Goal: Find specific page/section: Find specific page/section

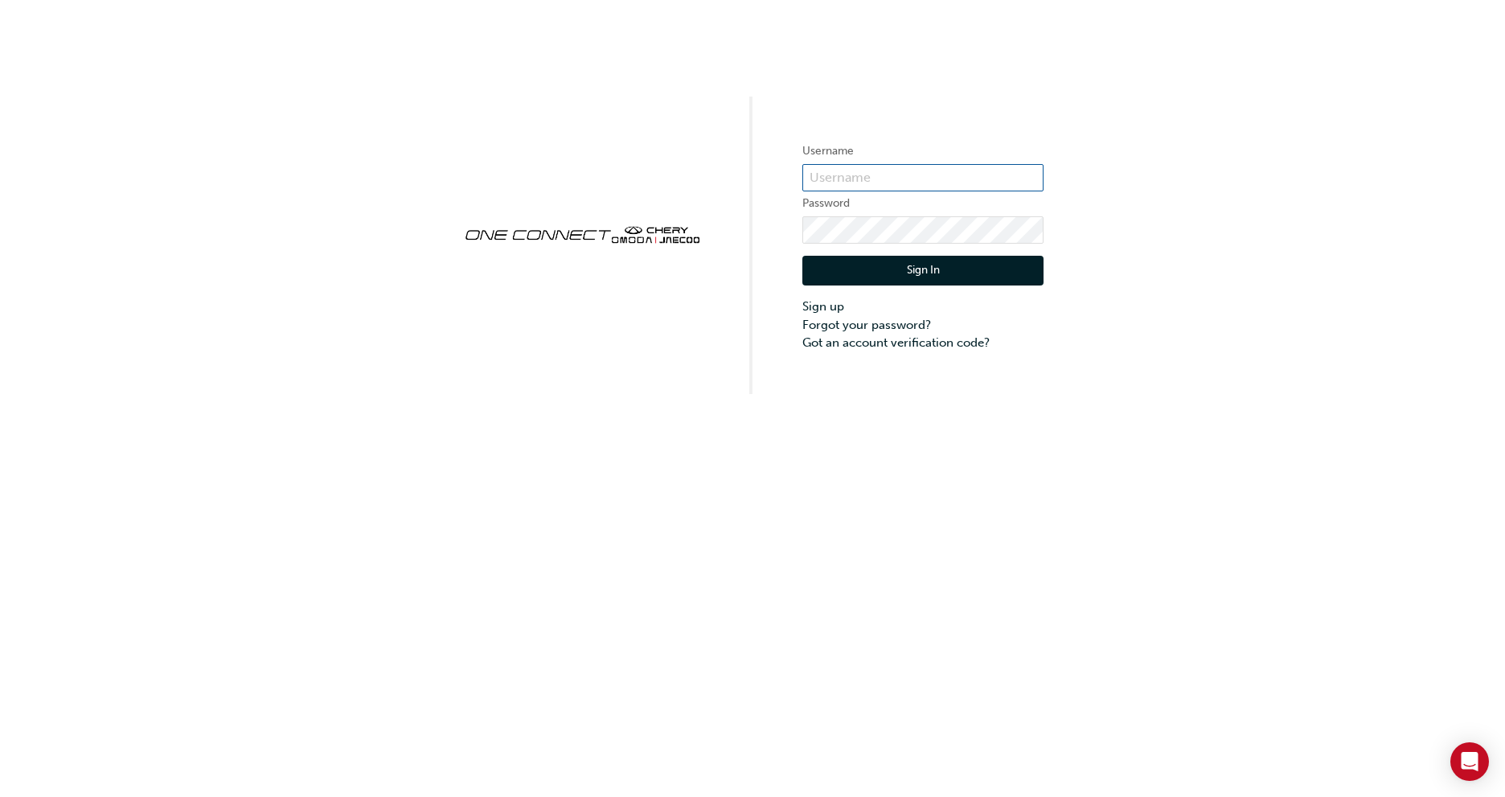
click at [878, 184] on input "text" at bounding box center [922, 177] width 241 height 27
type input "CHAU1956"
click button "Sign In" at bounding box center [922, 271] width 241 height 31
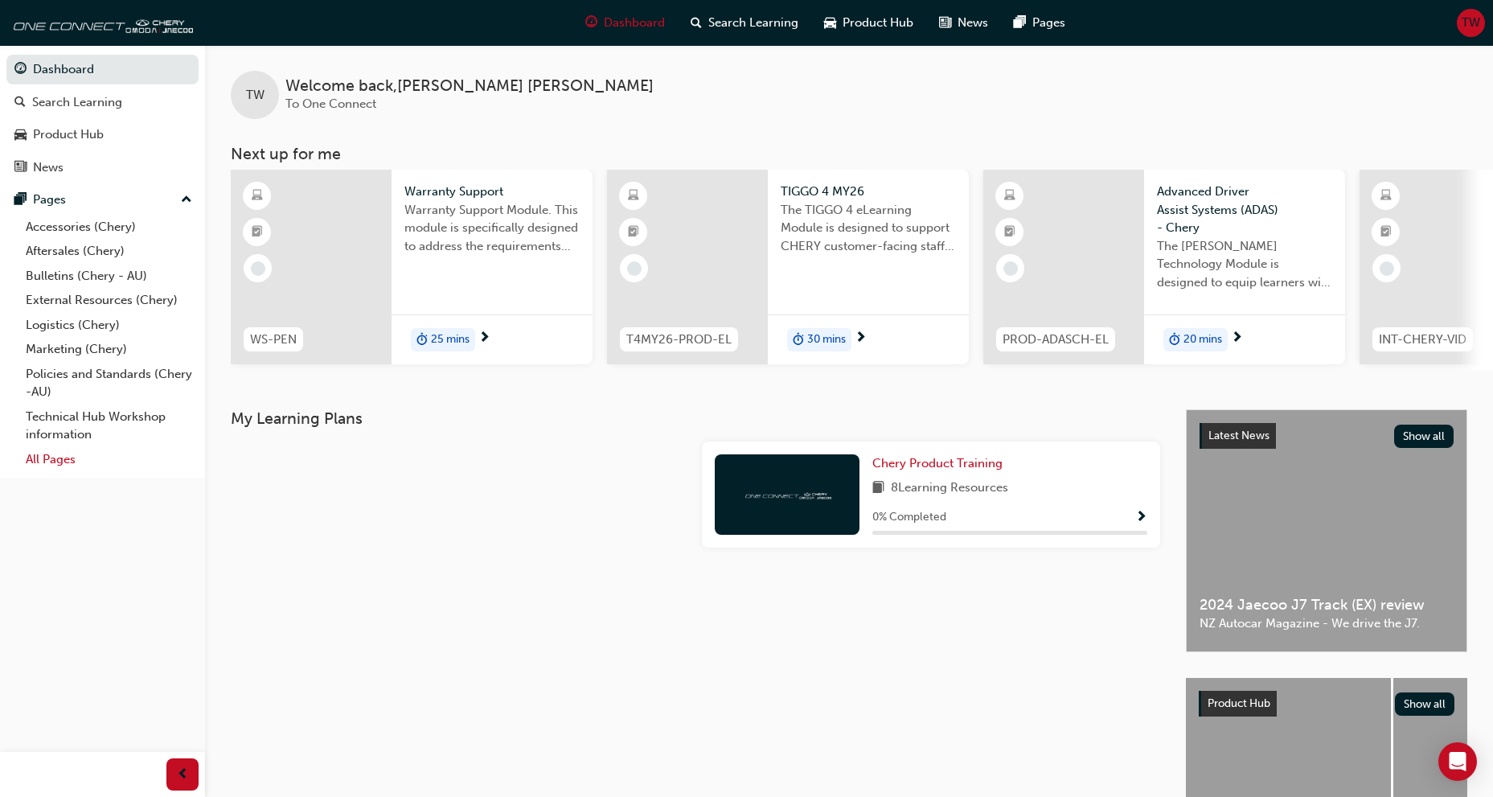
click at [76, 466] on link "All Pages" at bounding box center [108, 459] width 179 height 25
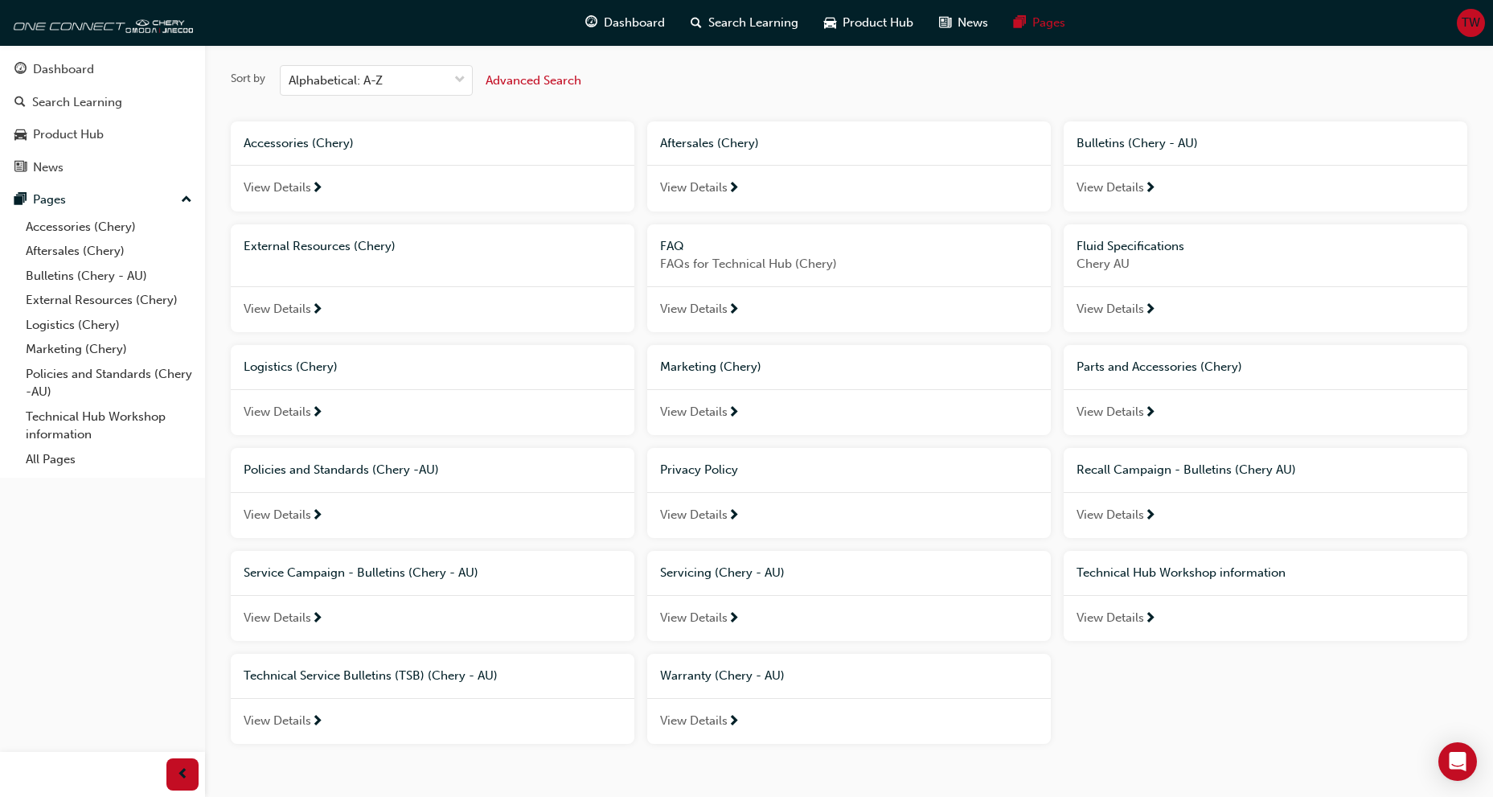
scroll to position [109, 0]
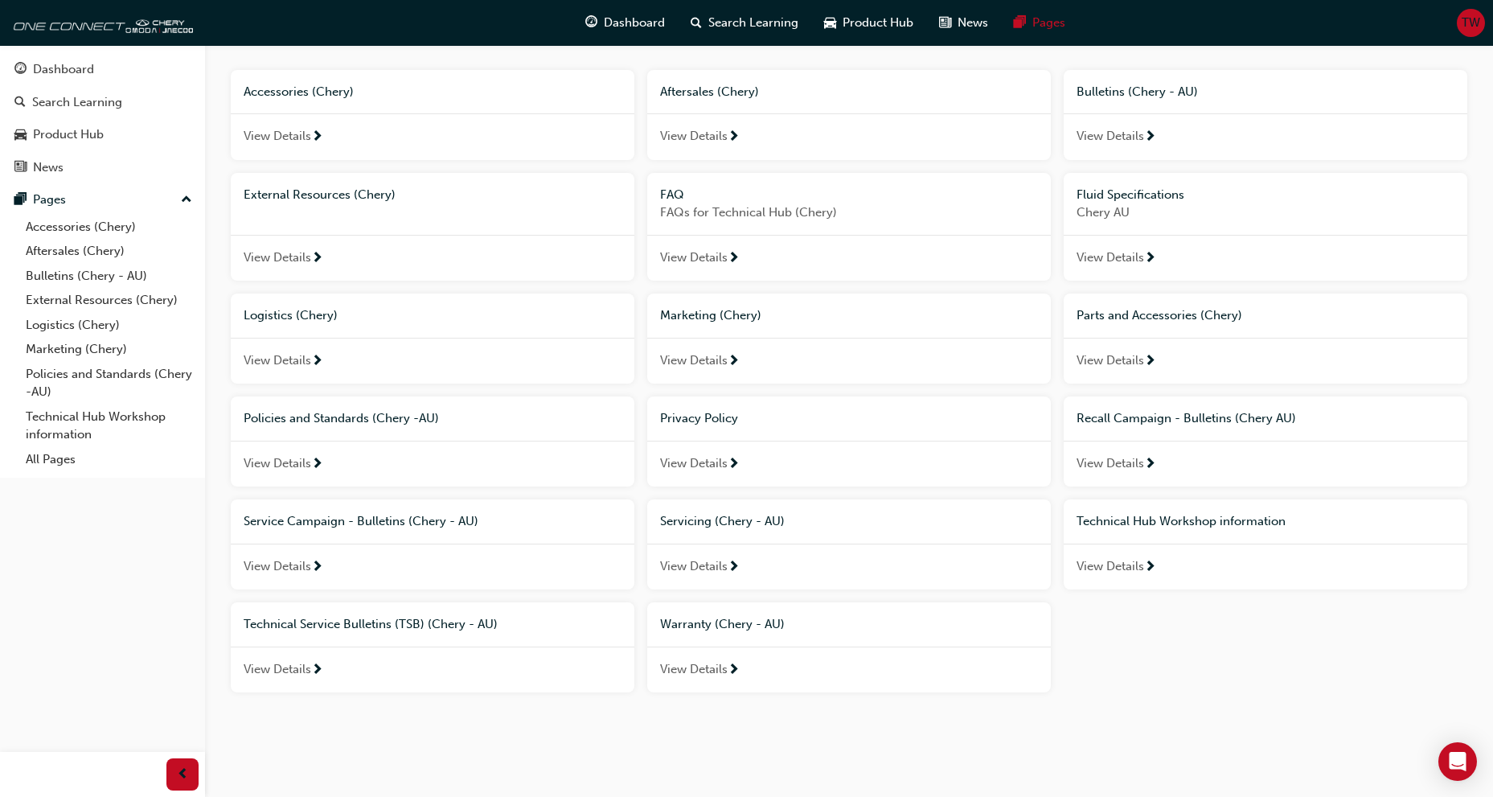
click at [726, 668] on span "View Details" at bounding box center [694, 669] width 68 height 18
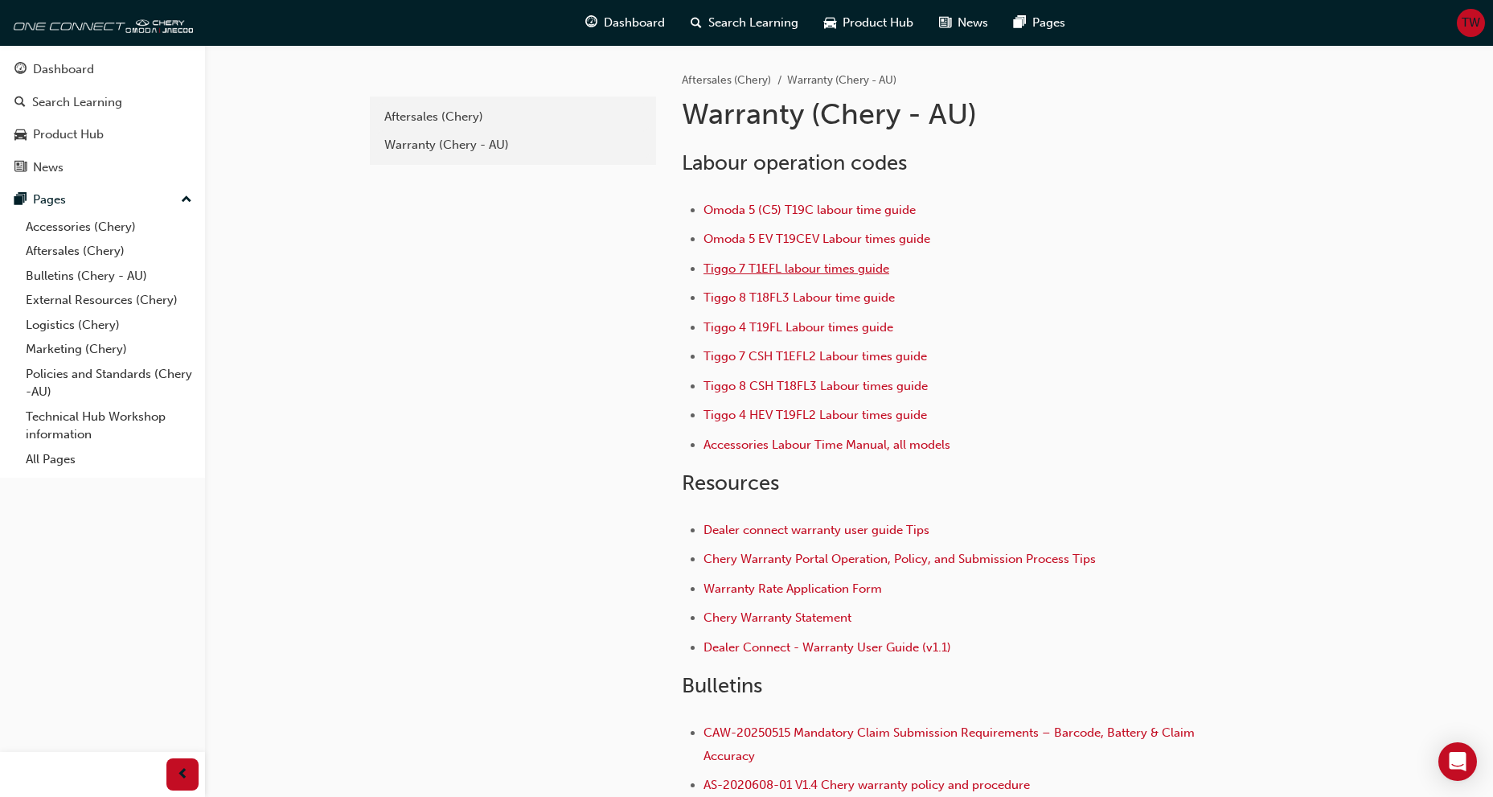
click at [802, 266] on span "Tiggo 7 T1EFL labour times guide" at bounding box center [796, 268] width 186 height 14
